Goal: Transaction & Acquisition: Purchase product/service

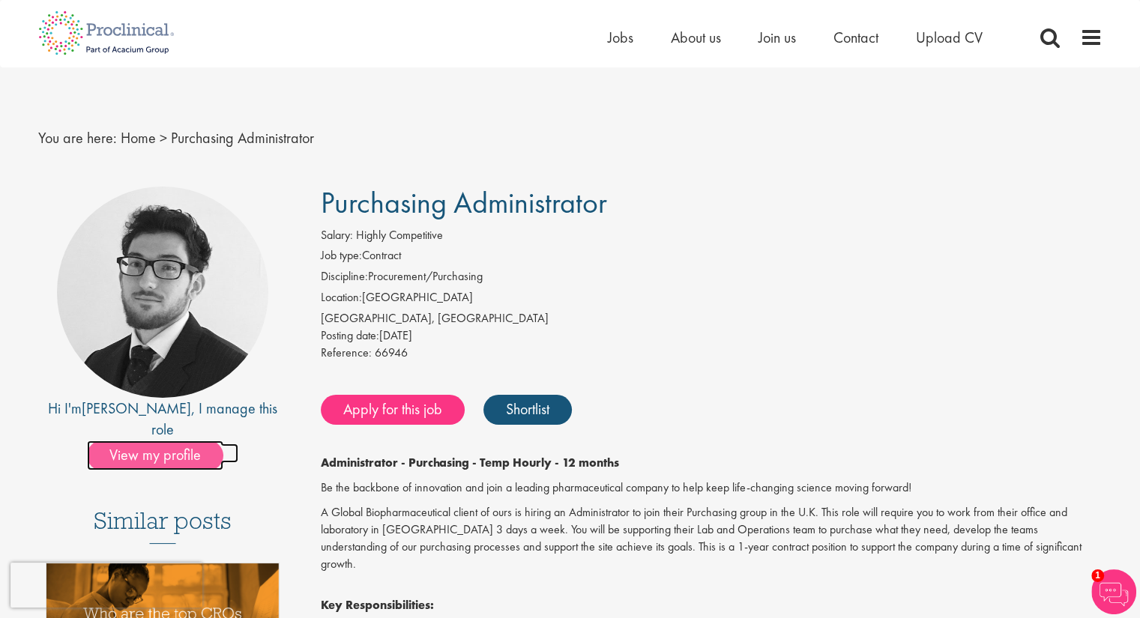
click at [126, 441] on span "View my profile" at bounding box center [155, 456] width 136 height 30
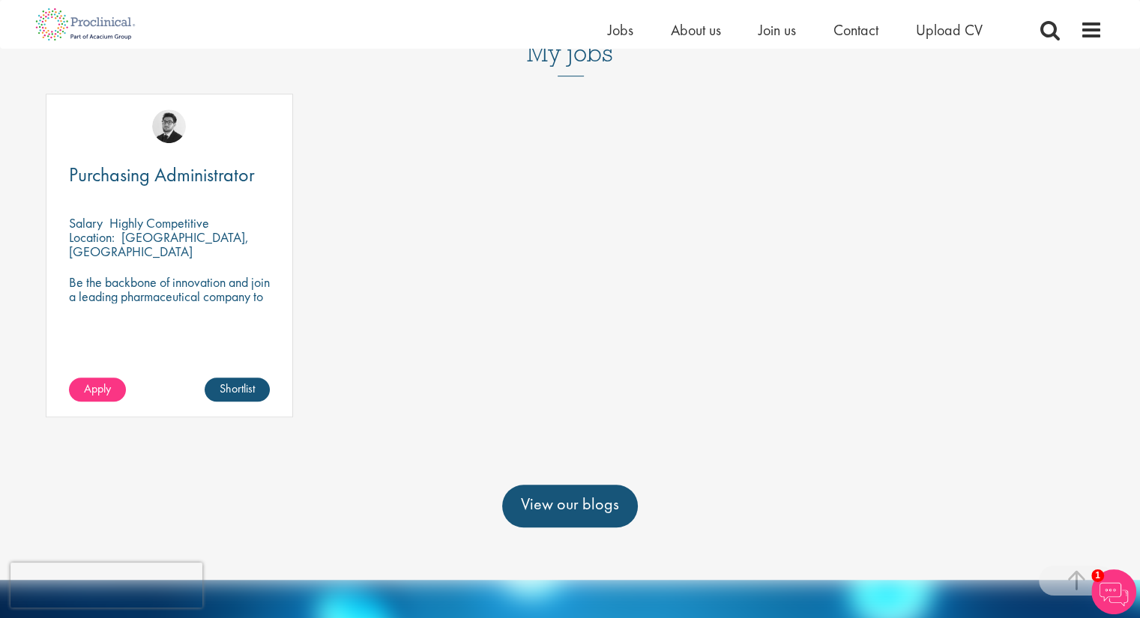
scroll to position [754, 0]
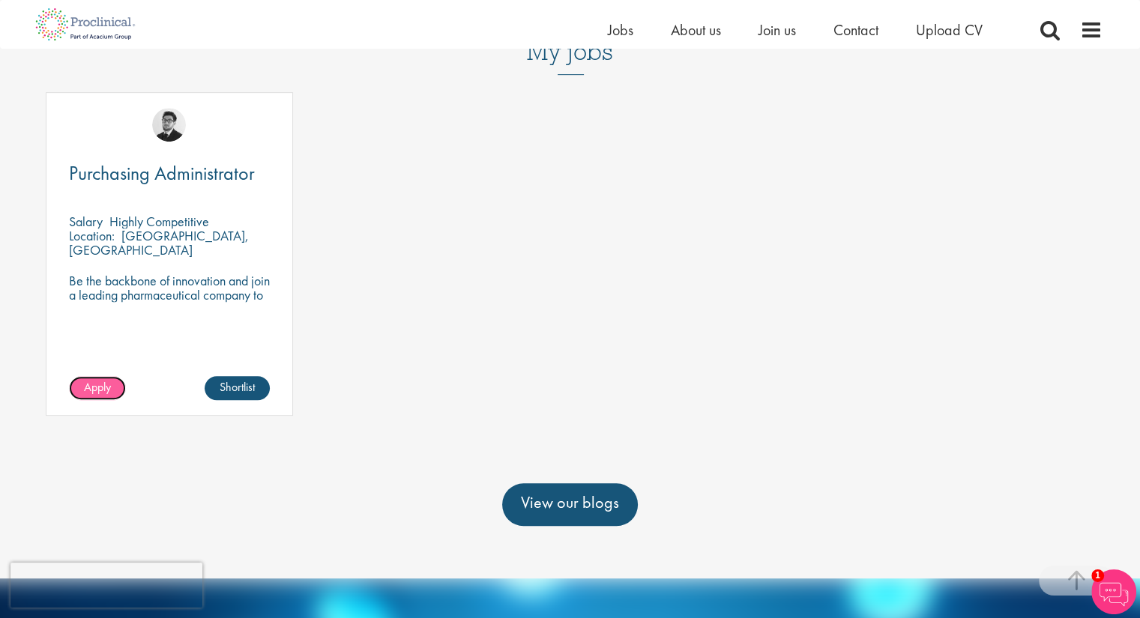
click at [96, 379] on span "Apply" at bounding box center [97, 387] width 27 height 16
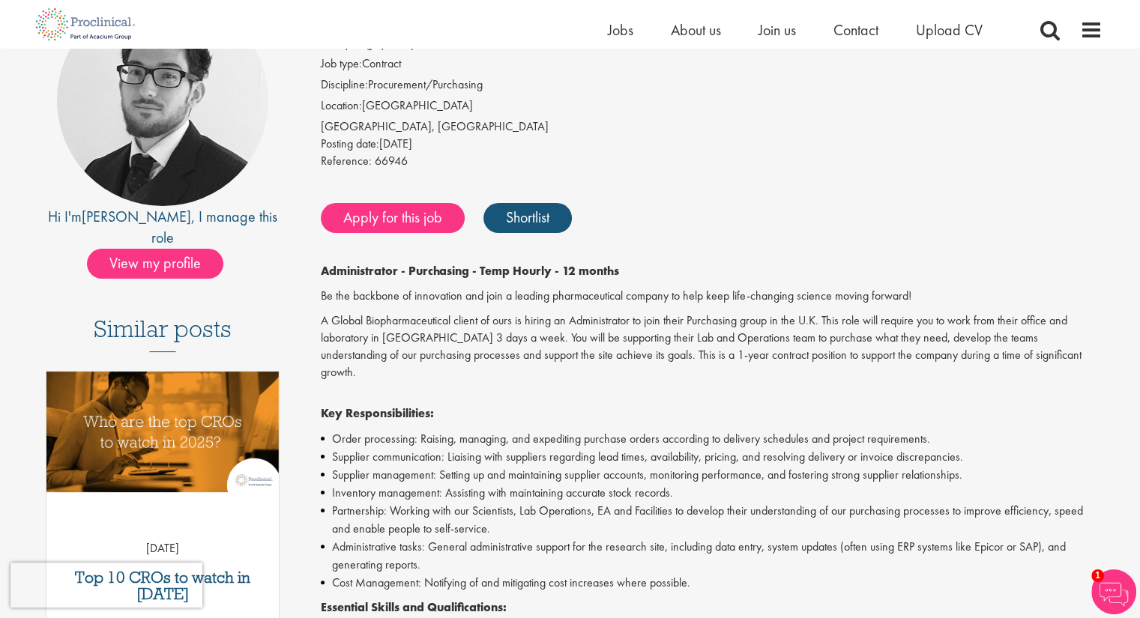
scroll to position [169, 0]
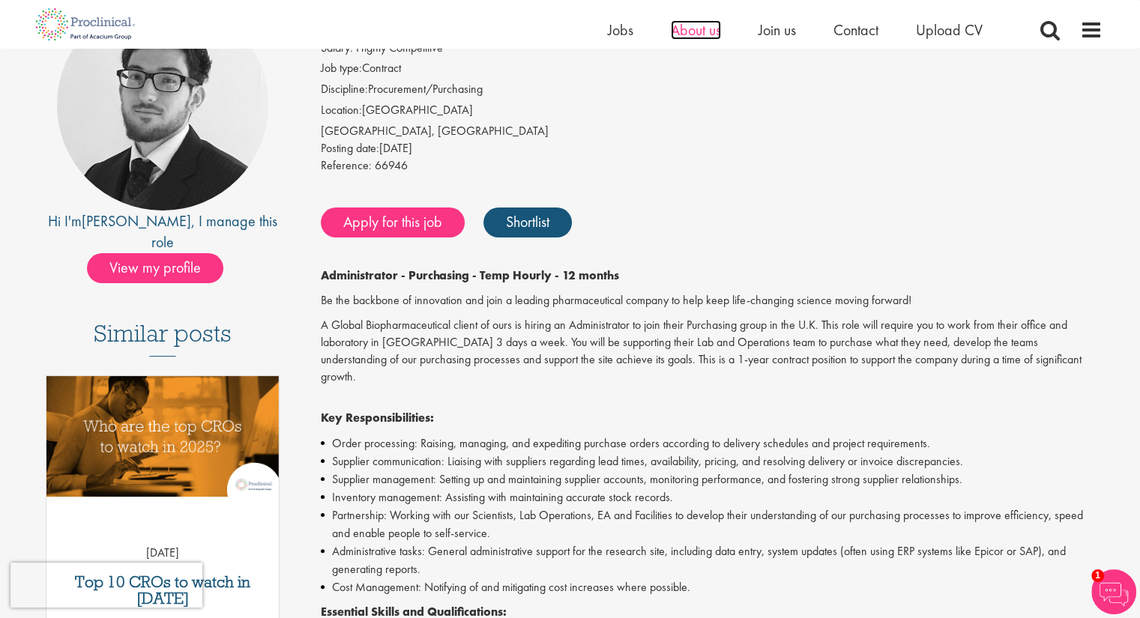
click at [693, 36] on span "About us" at bounding box center [696, 29] width 50 height 19
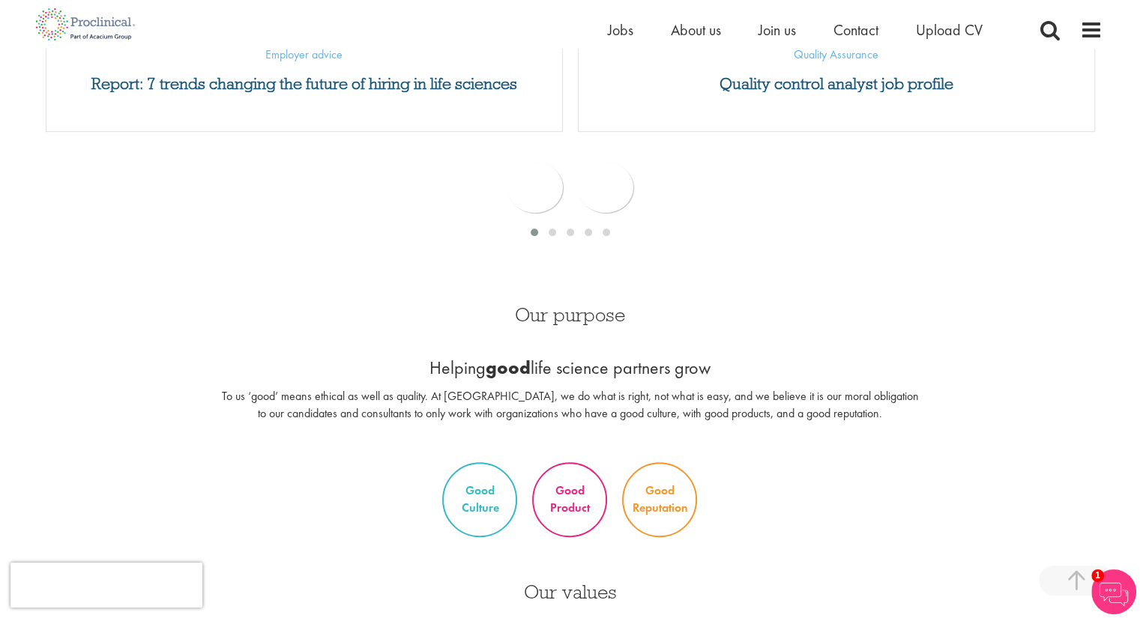
scroll to position [884, 0]
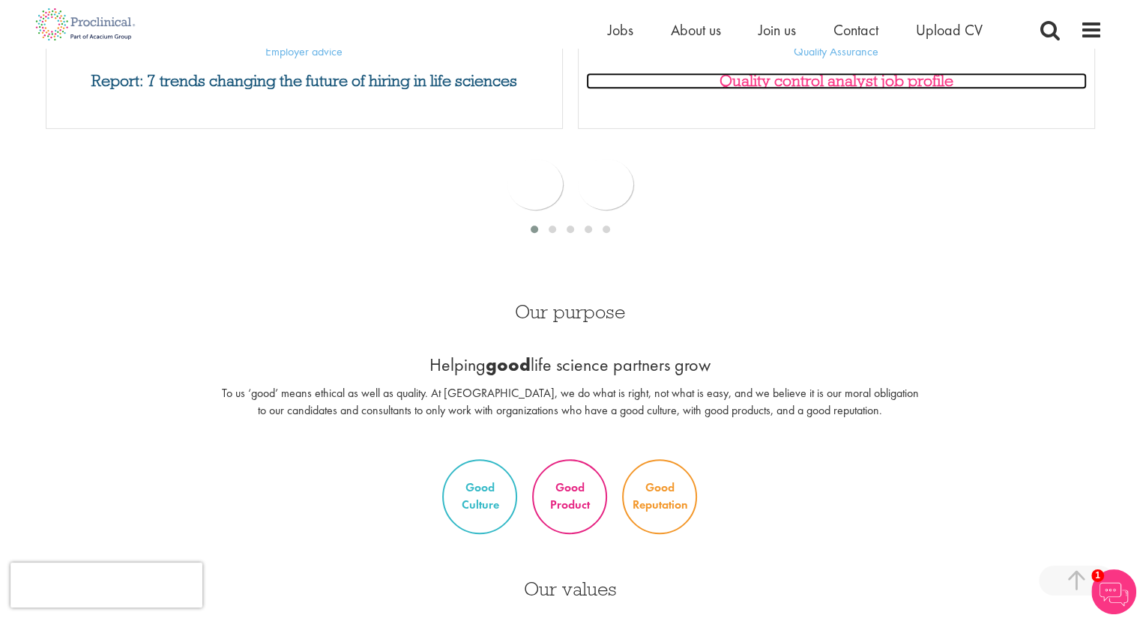
click at [839, 82] on h3 "Quality control analyst job profile" at bounding box center [836, 81] width 501 height 16
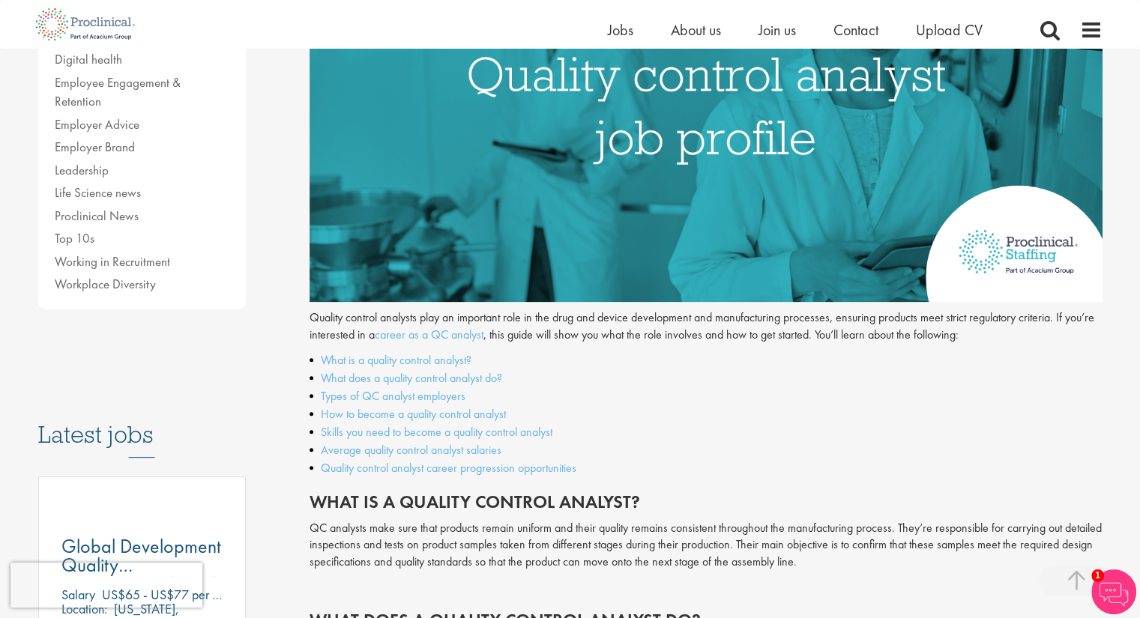
scroll to position [431, 0]
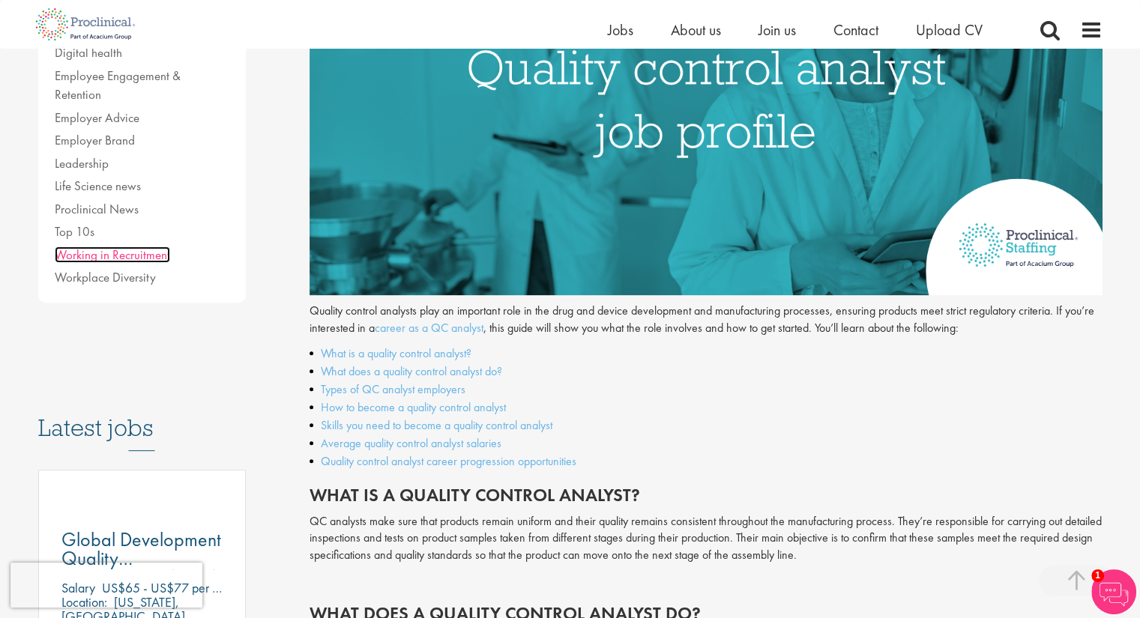
click at [109, 247] on link "Working in Recruitment" at bounding box center [112, 255] width 115 height 16
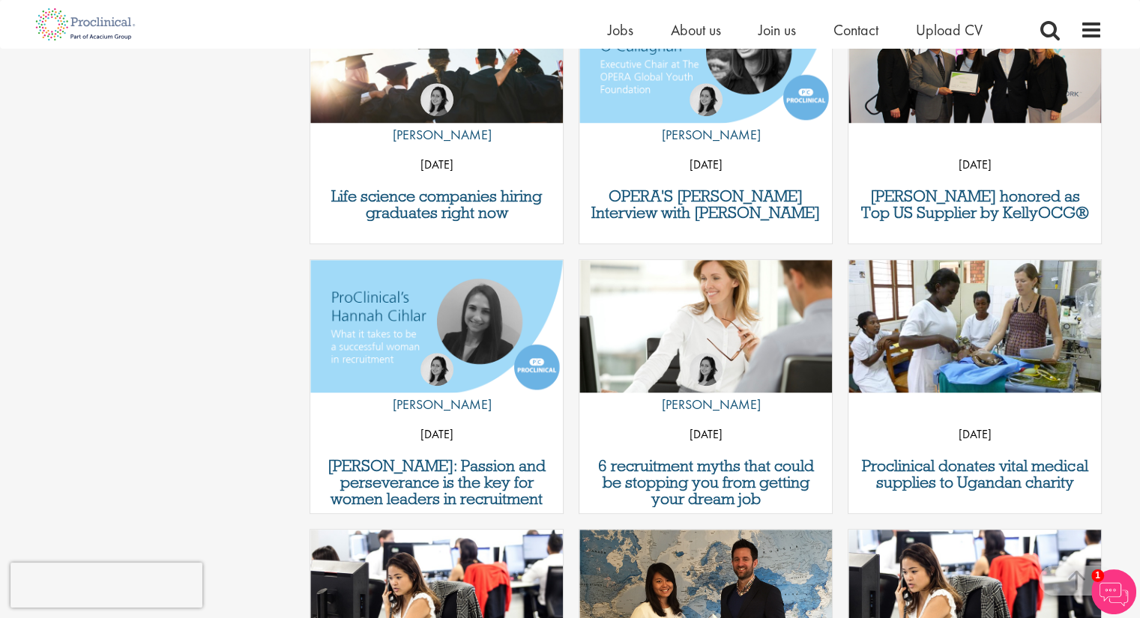
scroll to position [832, 0]
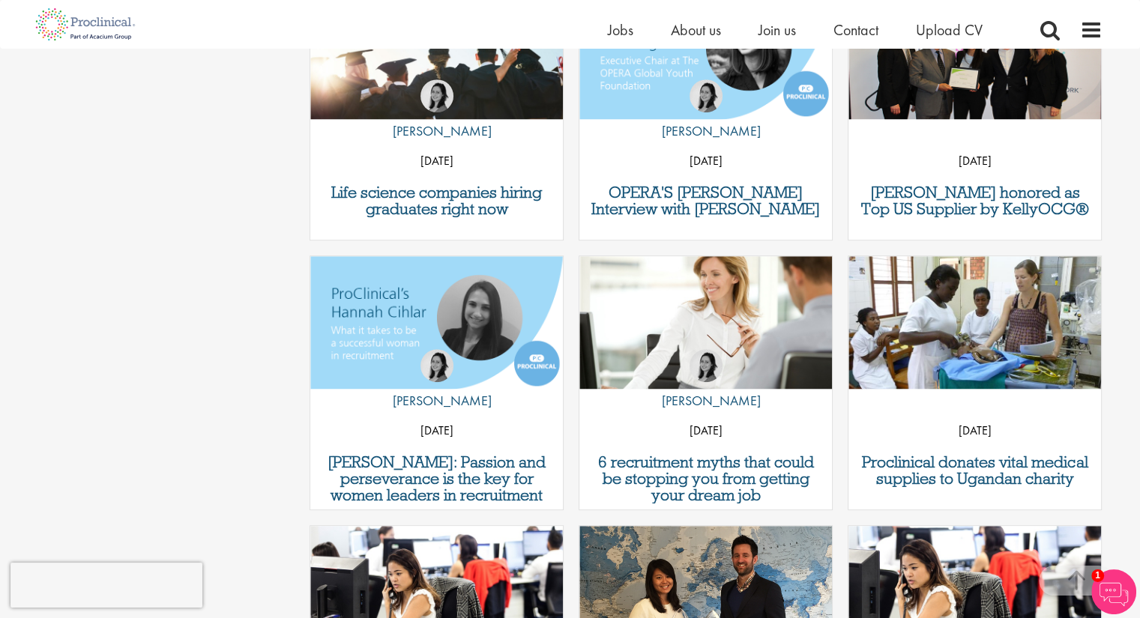
click at [1030, 445] on div "[DATE]" at bounding box center [974, 425] width 253 height 49
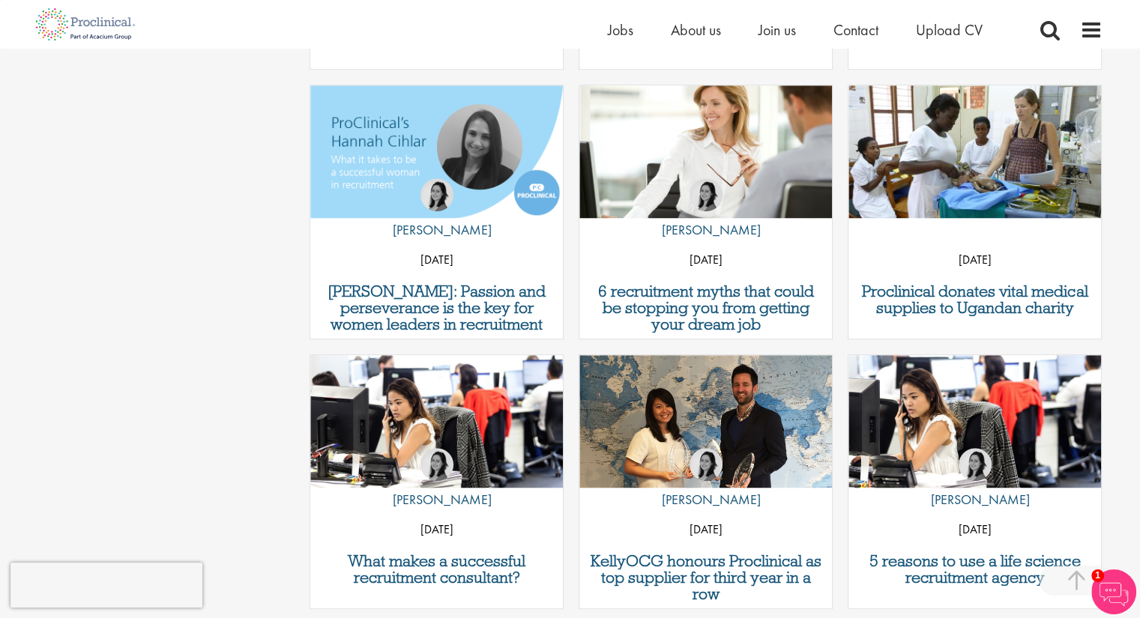
scroll to position [1014, 0]
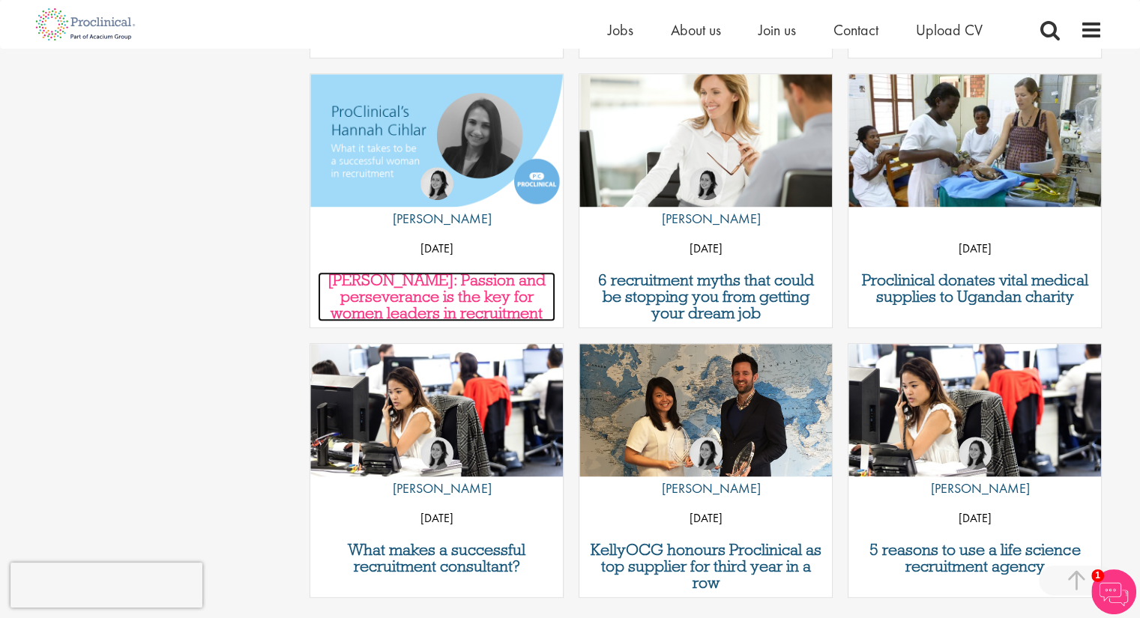
click at [450, 292] on h3 "[PERSON_NAME]: Passion and perseverance is the key for women leaders in recruit…" at bounding box center [437, 296] width 238 height 49
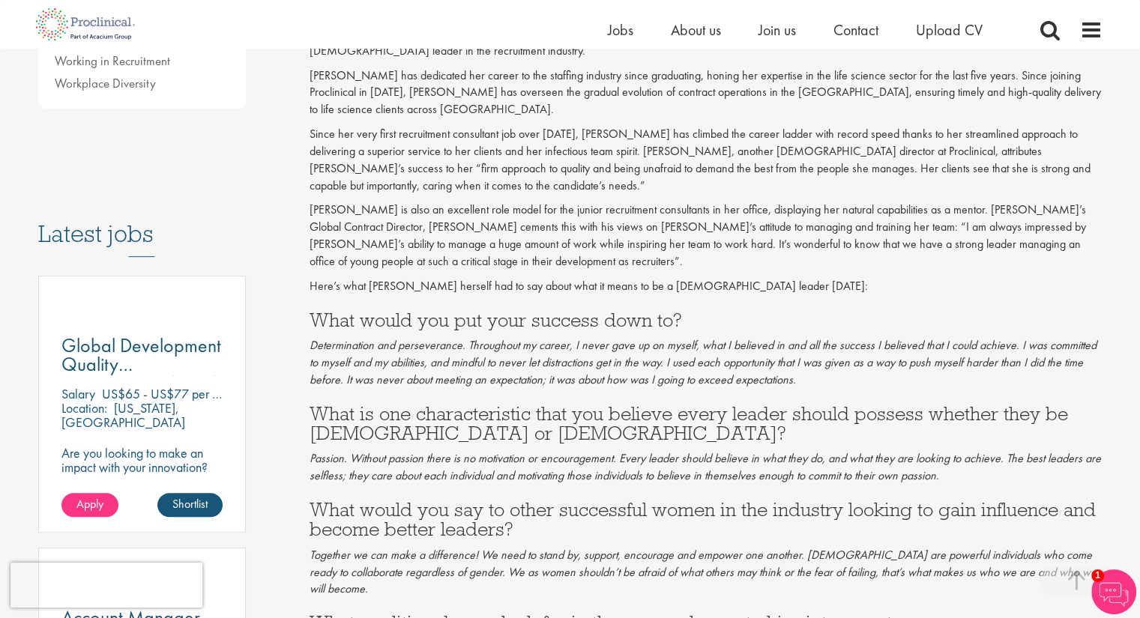
scroll to position [625, 0]
